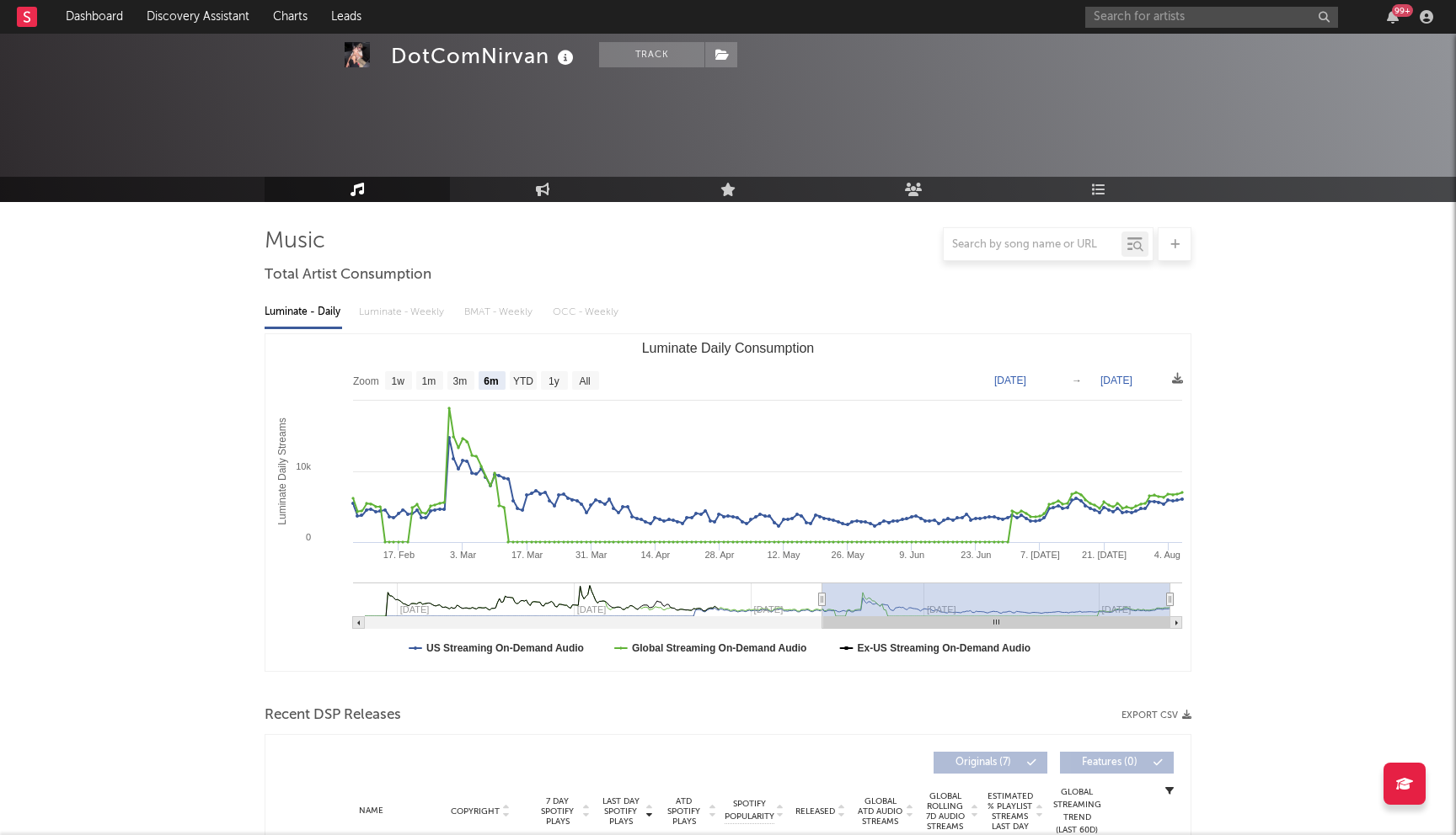
select select "6m"
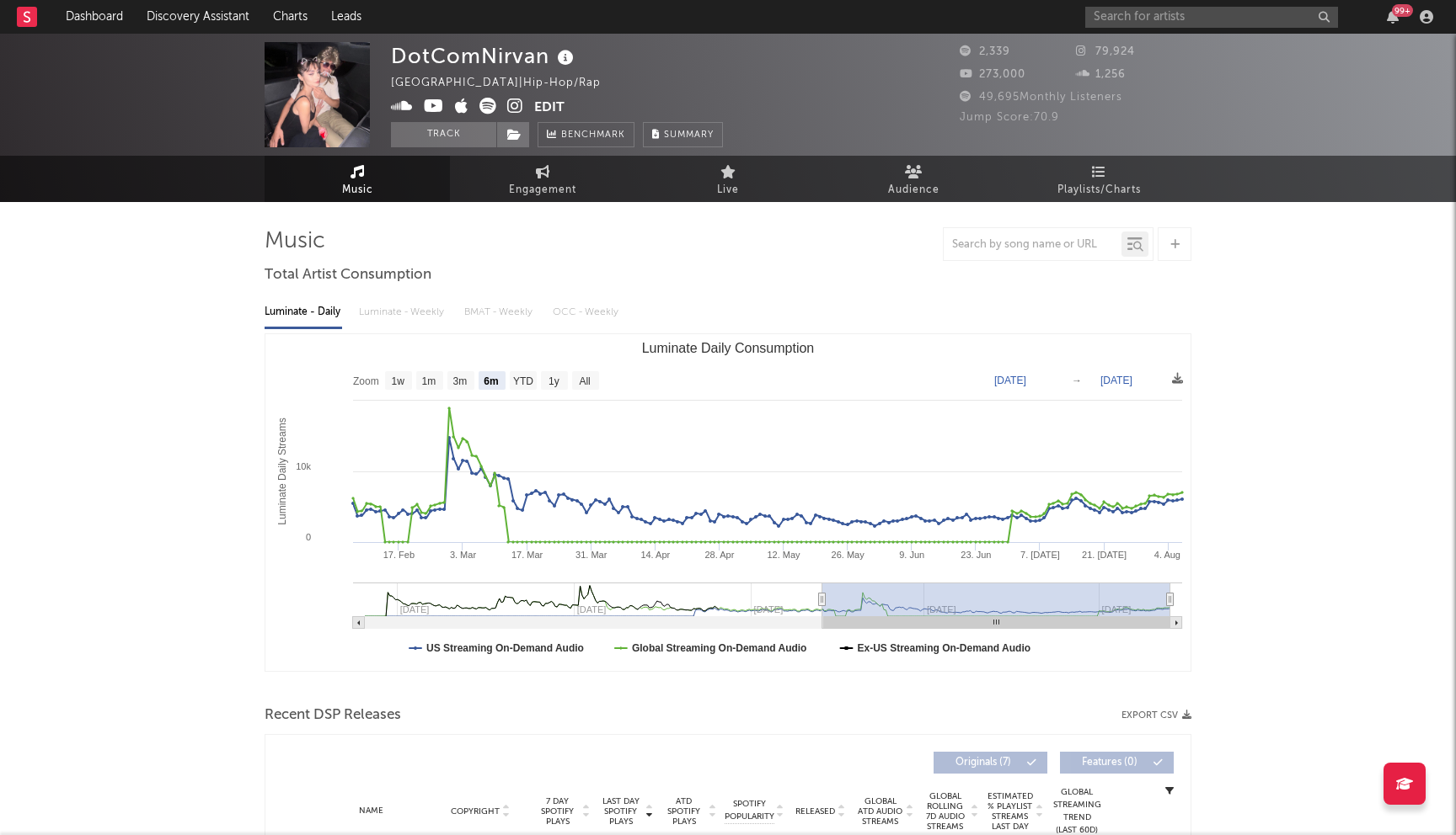
click at [1174, 3] on div "99 +" at bounding box center [1262, 17] width 354 height 34
click at [1166, 21] on input "text" at bounding box center [1212, 17] width 253 height 21
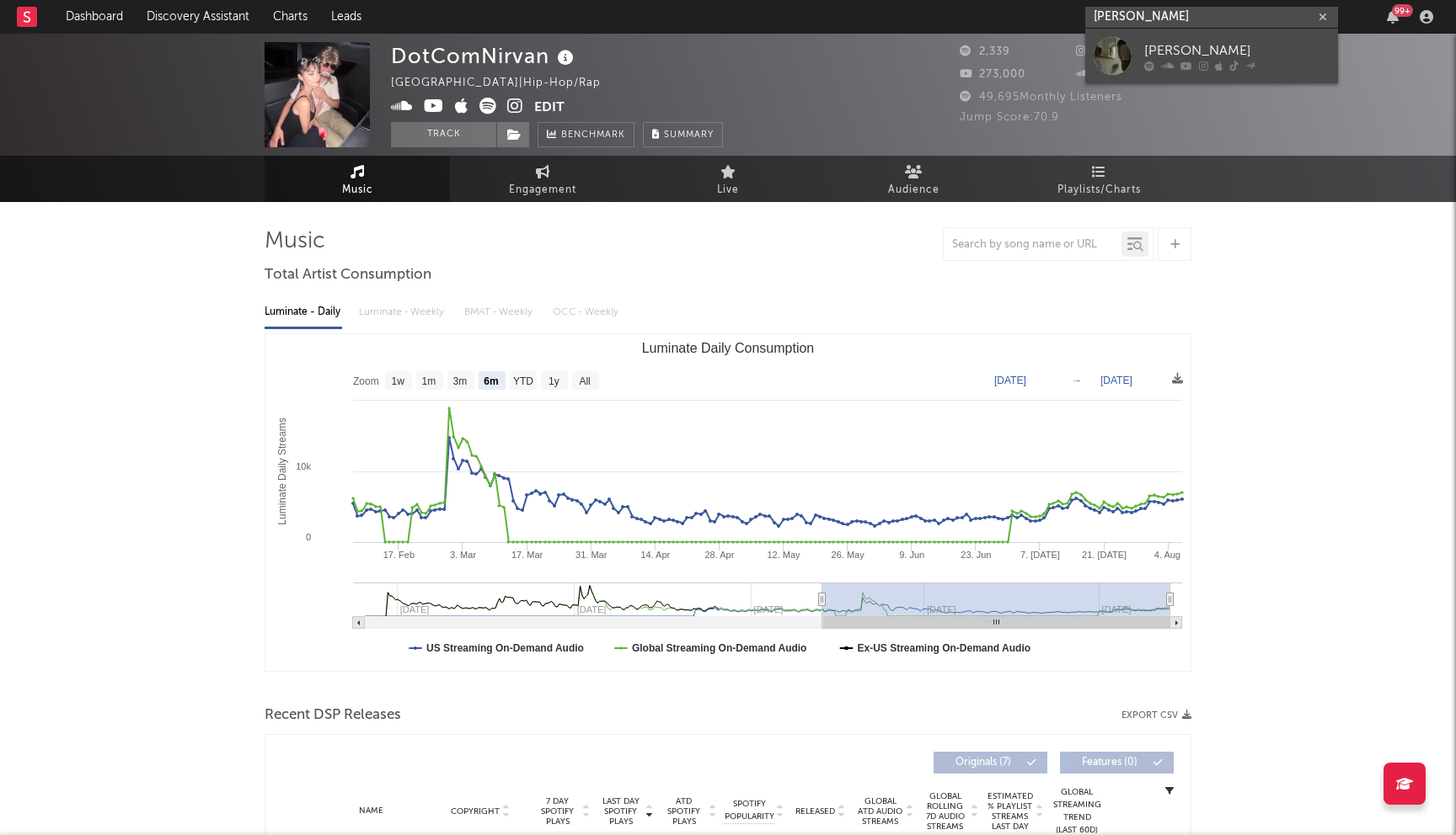
type input "[PERSON_NAME]"
click at [1255, 47] on div "[PERSON_NAME]" at bounding box center [1237, 51] width 185 height 20
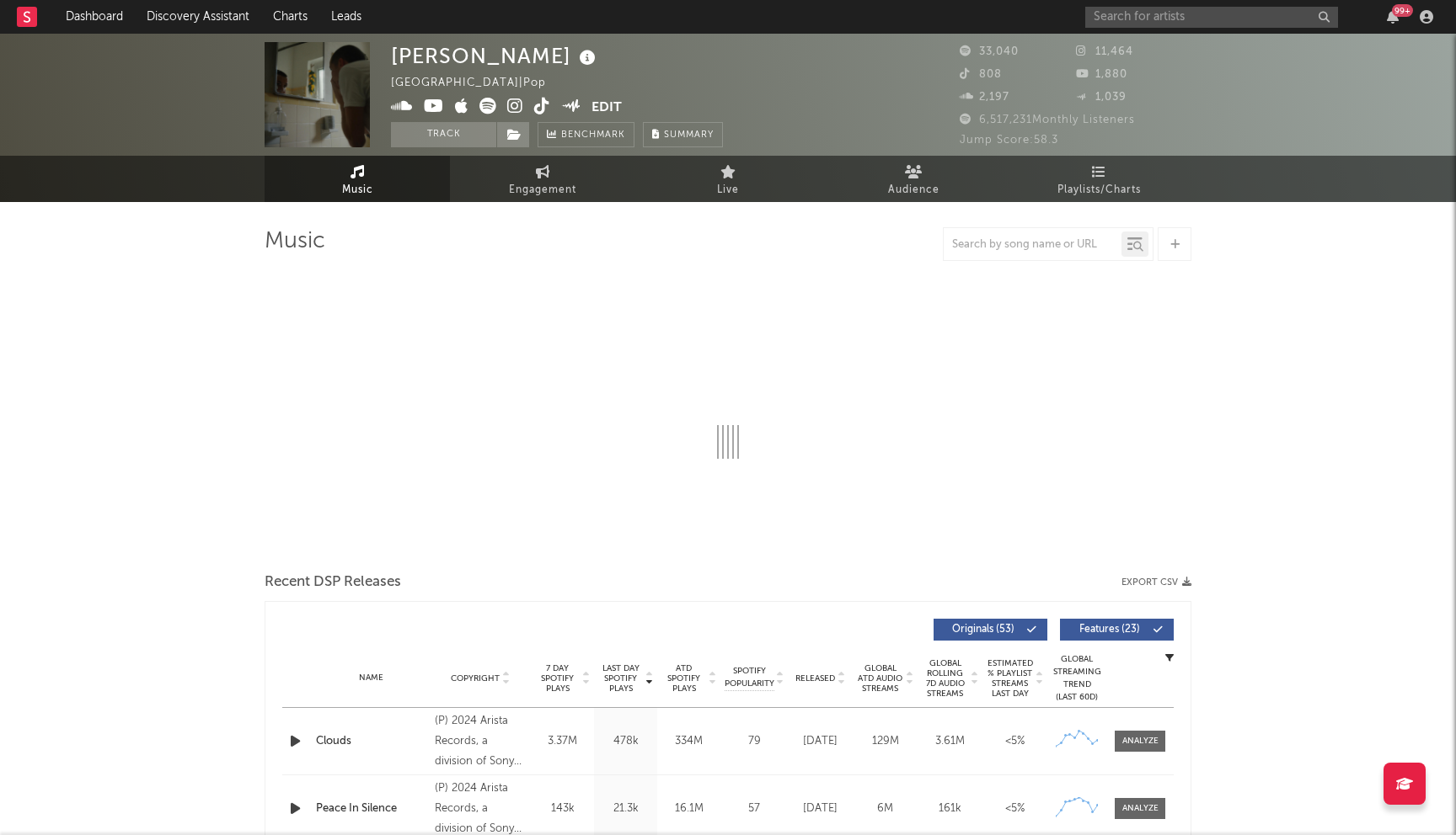
select select "6m"
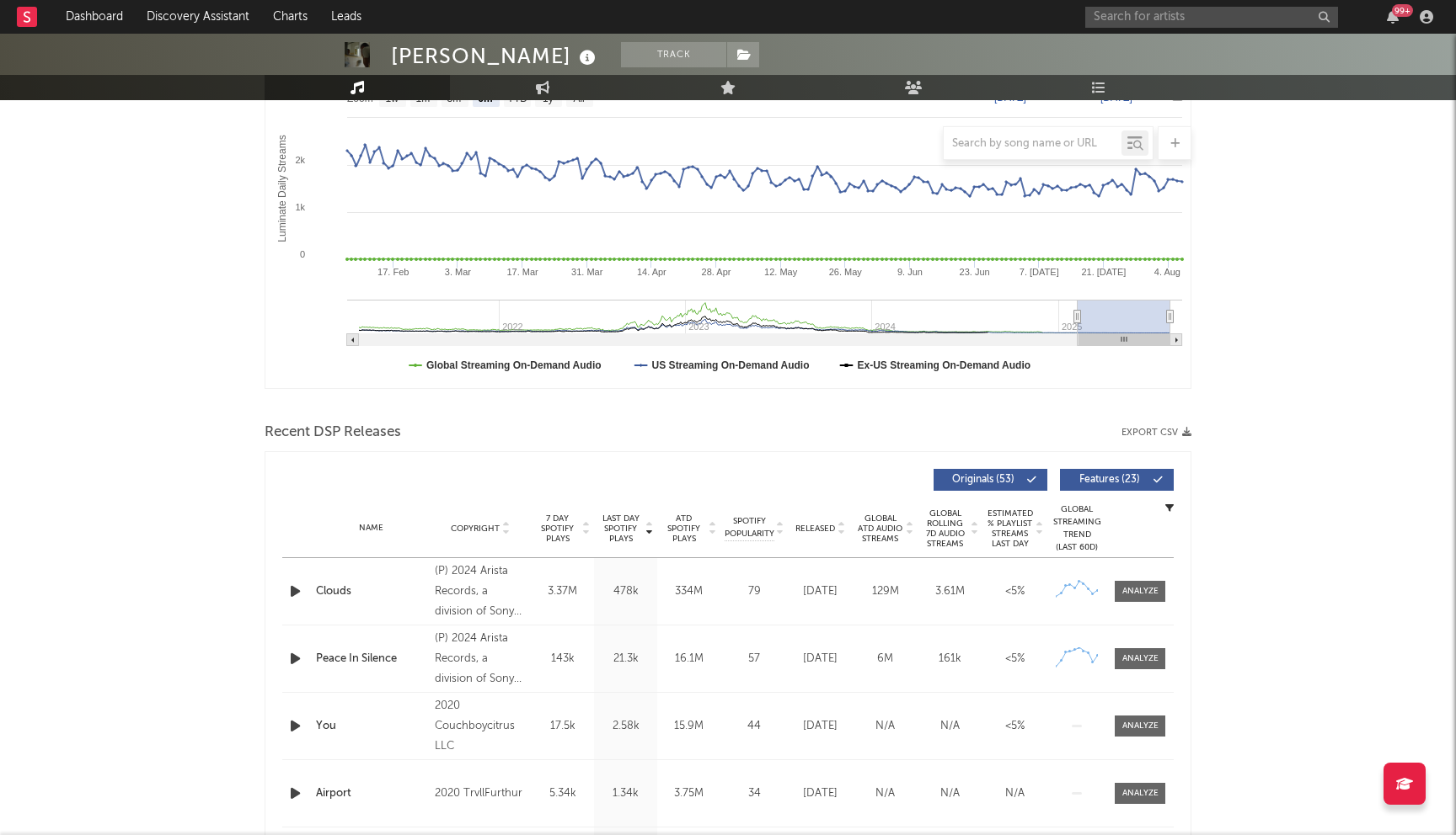
scroll to position [353, 0]
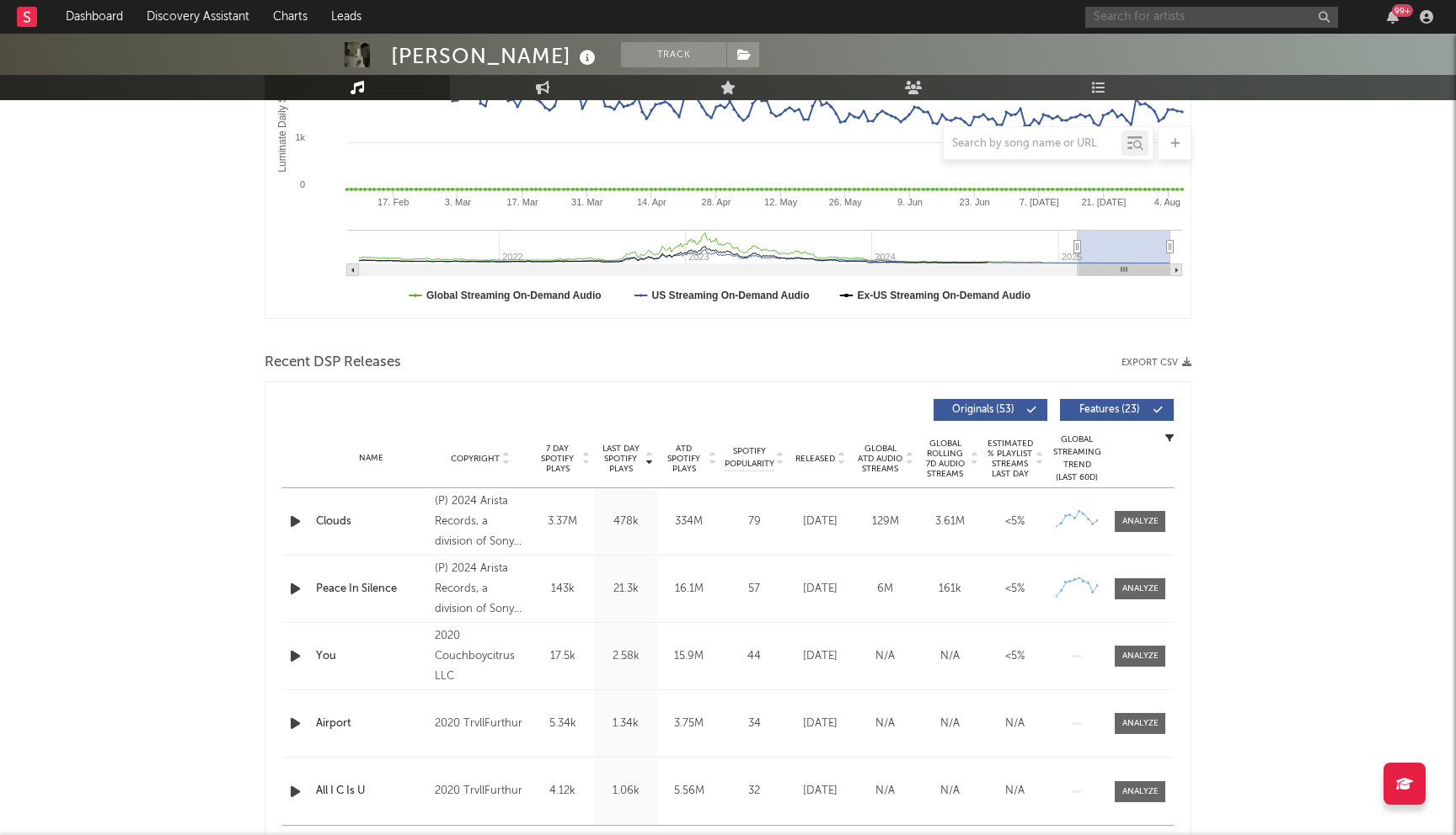
click at [1162, 19] on input "text" at bounding box center [1212, 17] width 253 height 21
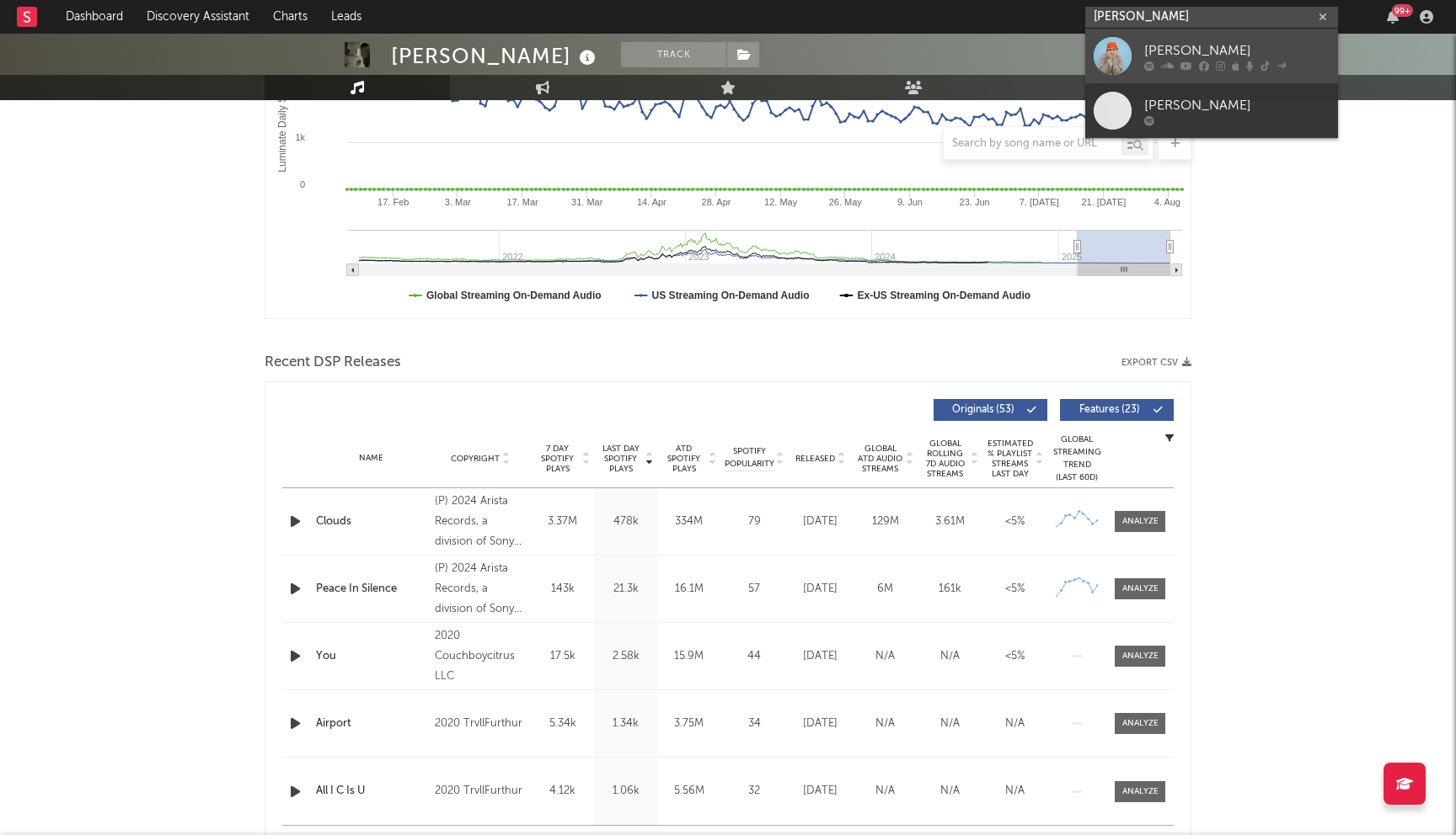
type input "[PERSON_NAME]"
click at [1267, 61] on icon at bounding box center [1265, 65] width 9 height 10
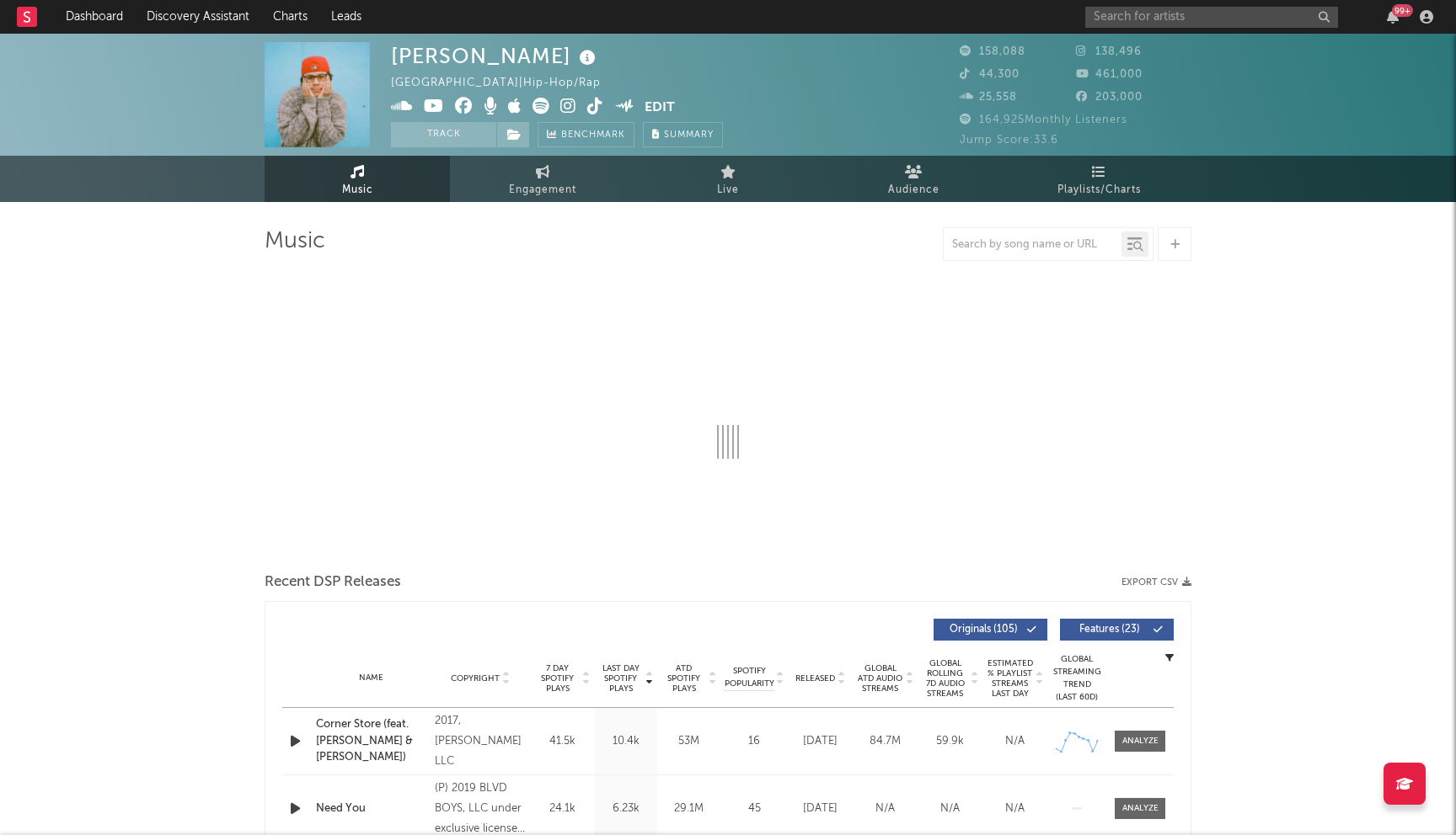
select select "6m"
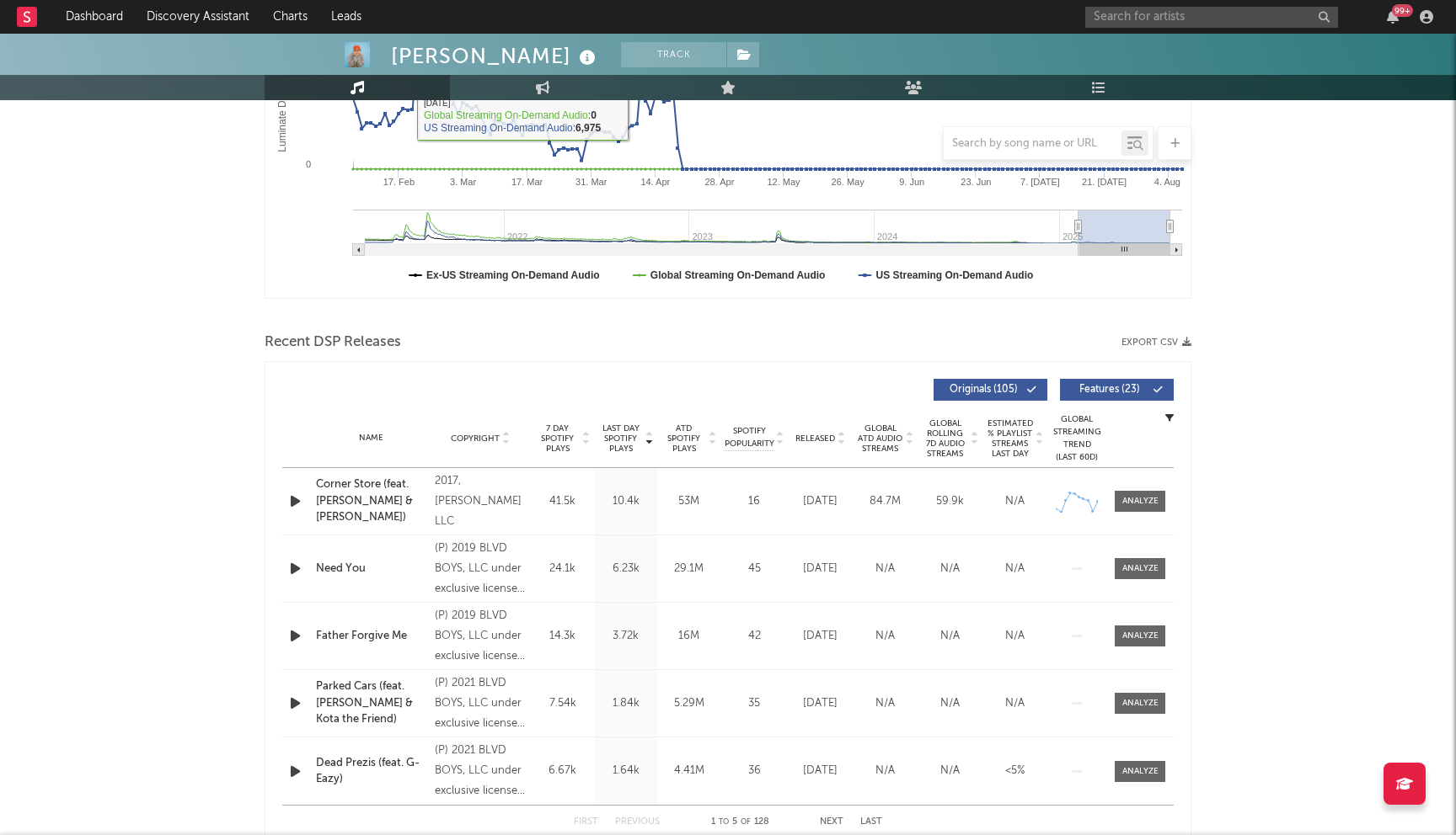
scroll to position [422, 0]
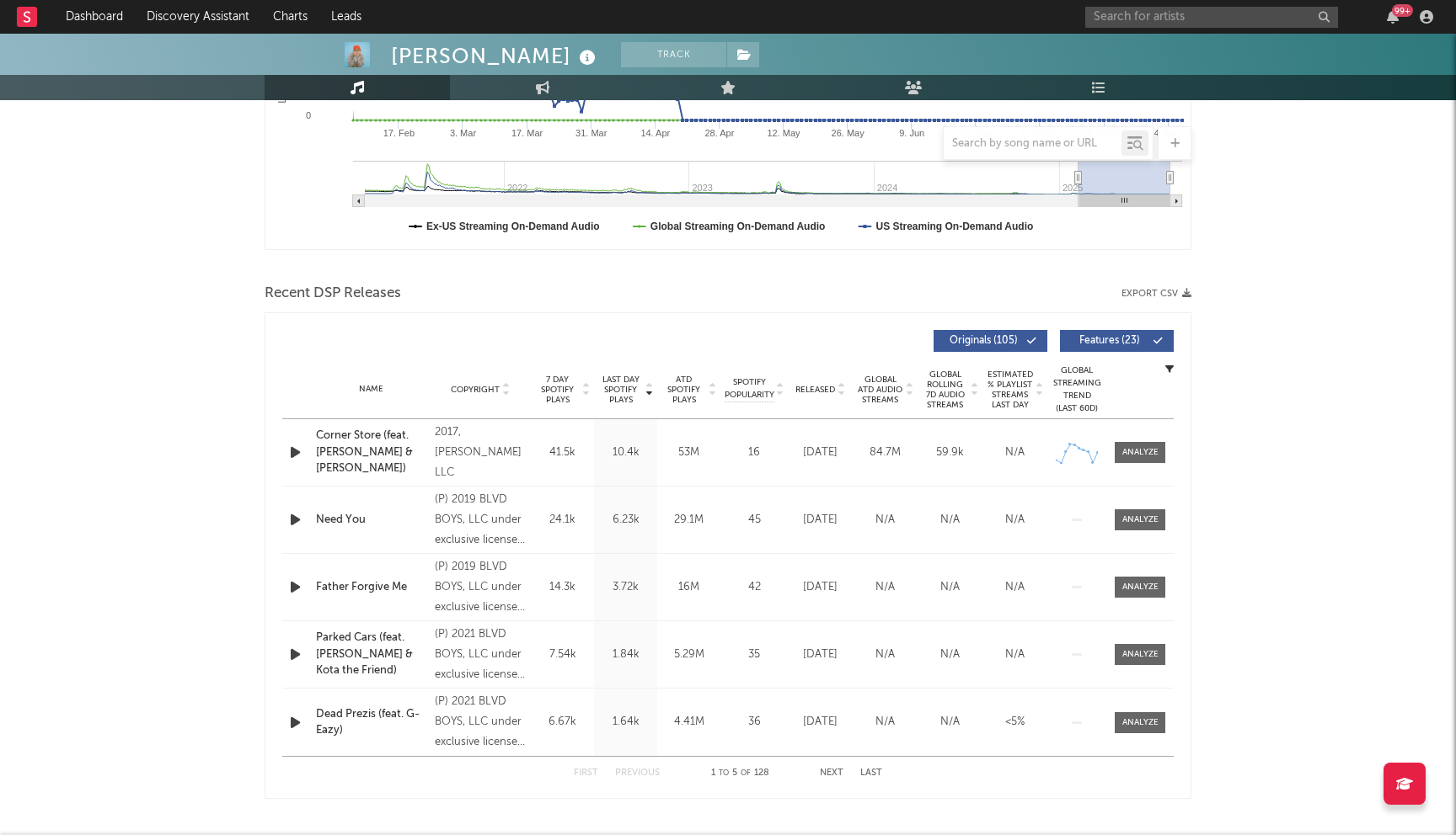
click at [829, 774] on button "Next" at bounding box center [832, 773] width 24 height 9
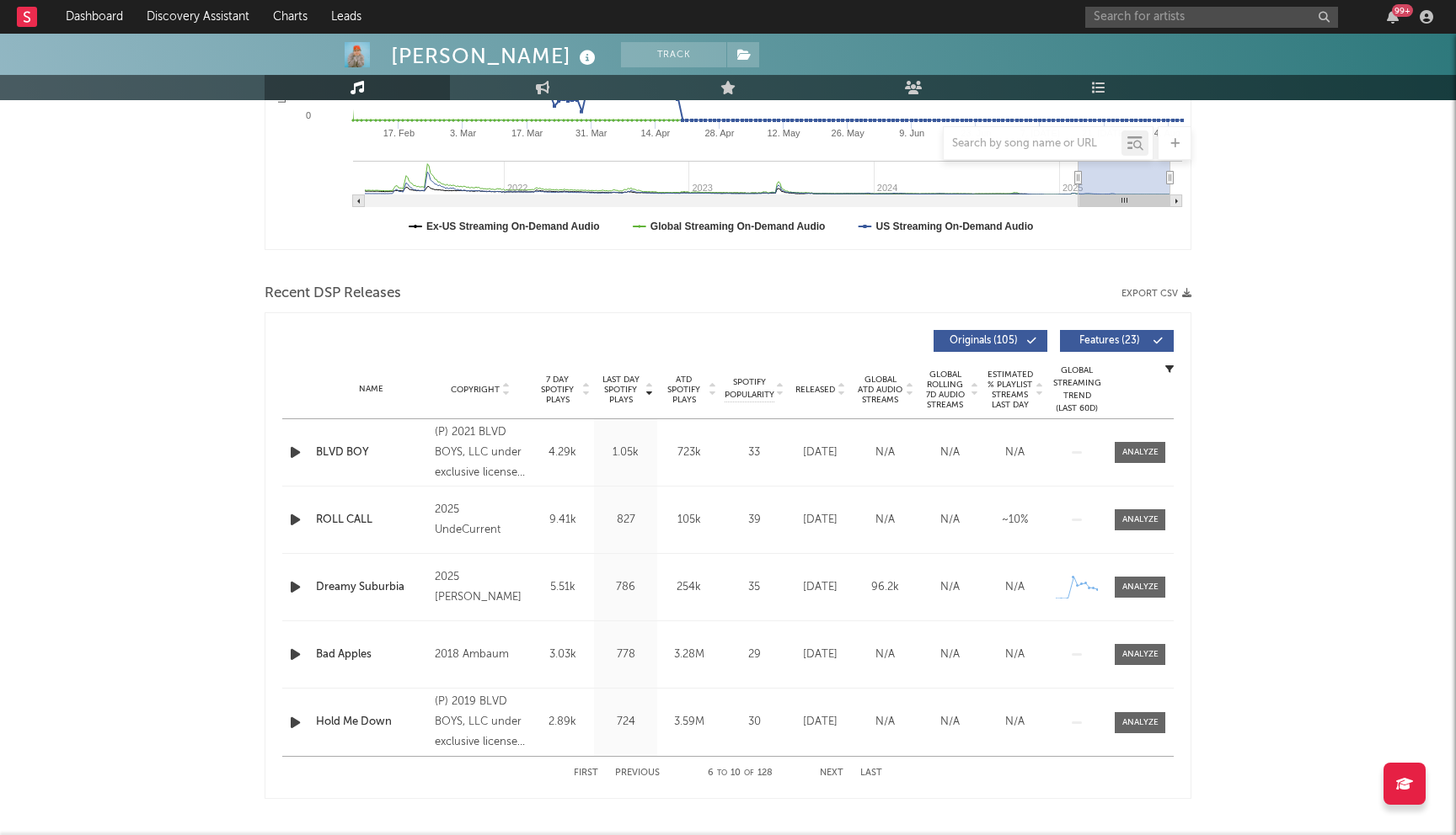
click at [829, 774] on button "Next" at bounding box center [832, 773] width 24 height 9
click at [635, 770] on button "Previous" at bounding box center [637, 773] width 44 height 9
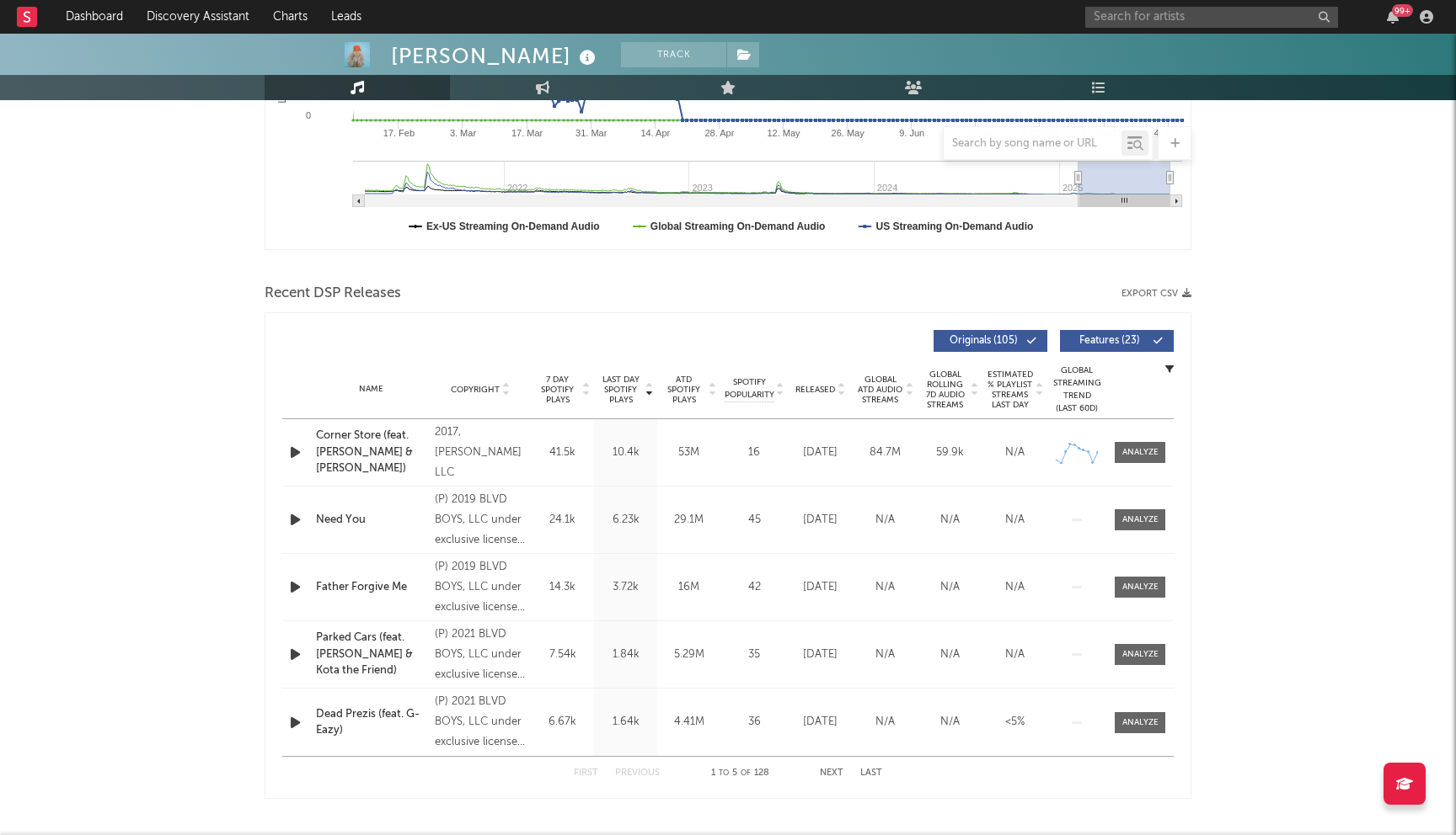
click at [635, 770] on button "Previous" at bounding box center [637, 773] width 44 height 9
click at [816, 384] on span "Released" at bounding box center [814, 389] width 40 height 10
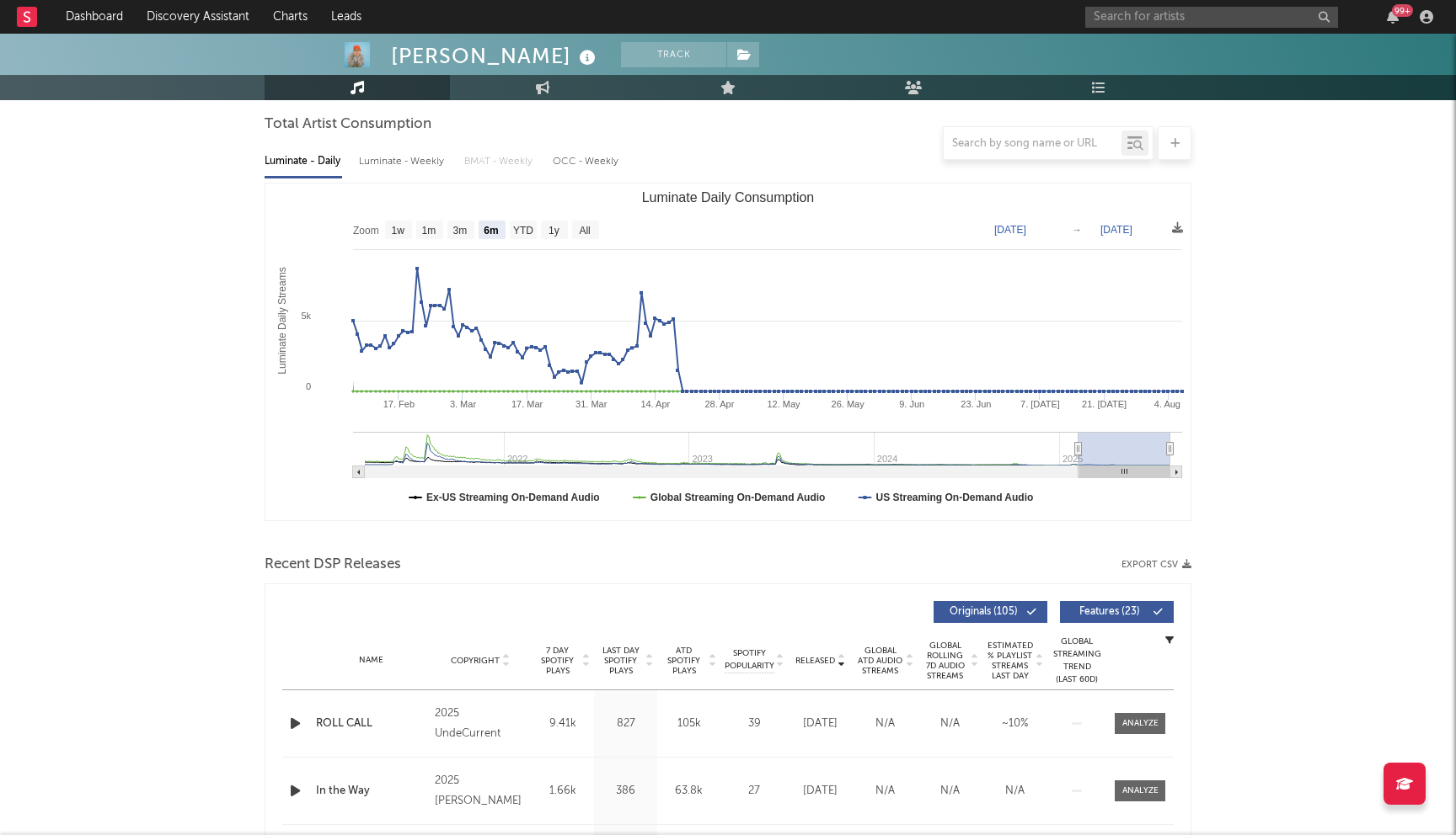
scroll to position [0, 0]
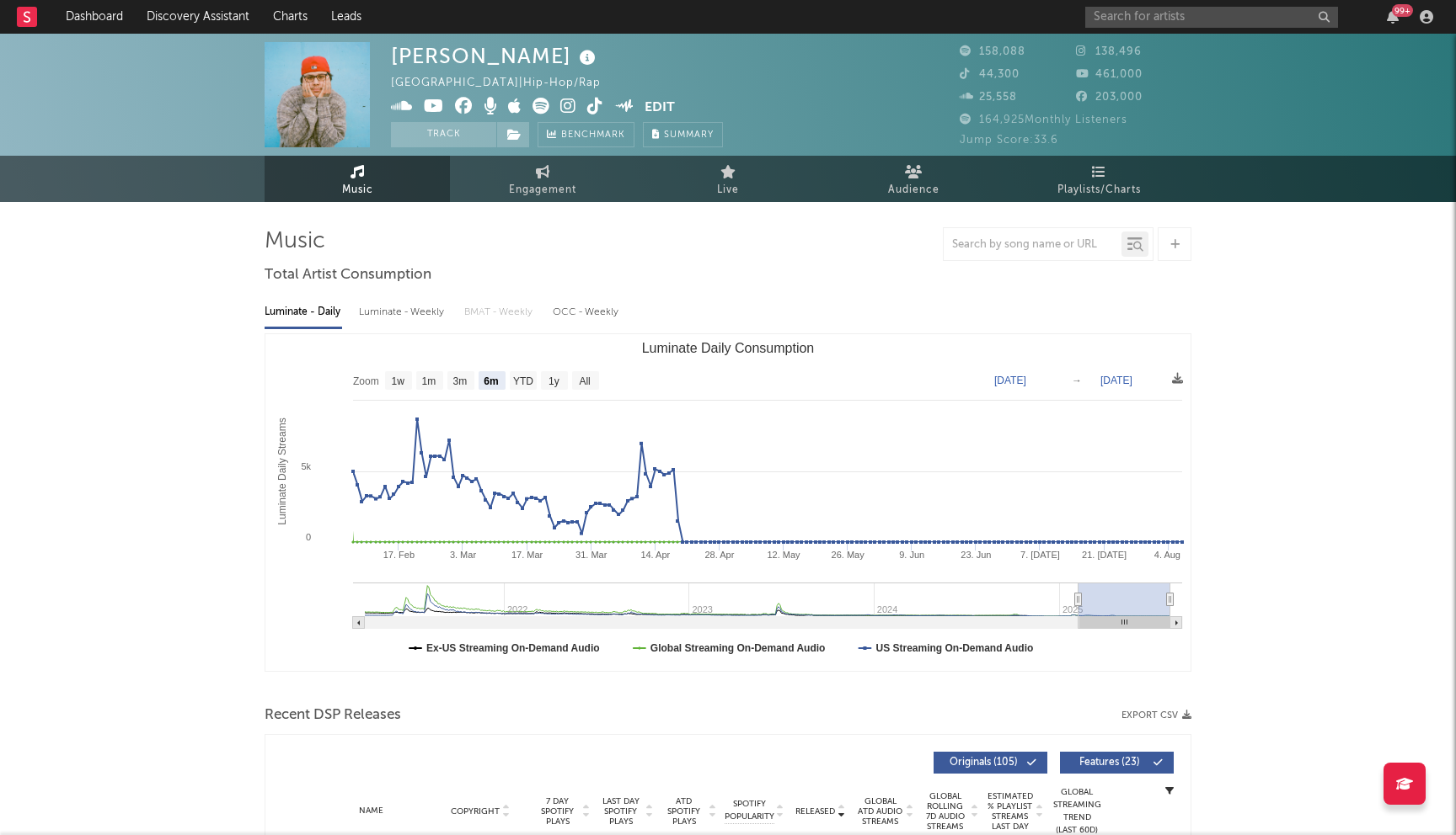
click at [349, 171] on link "Music" at bounding box center [357, 179] width 185 height 46
